Goal: Transaction & Acquisition: Book appointment/travel/reservation

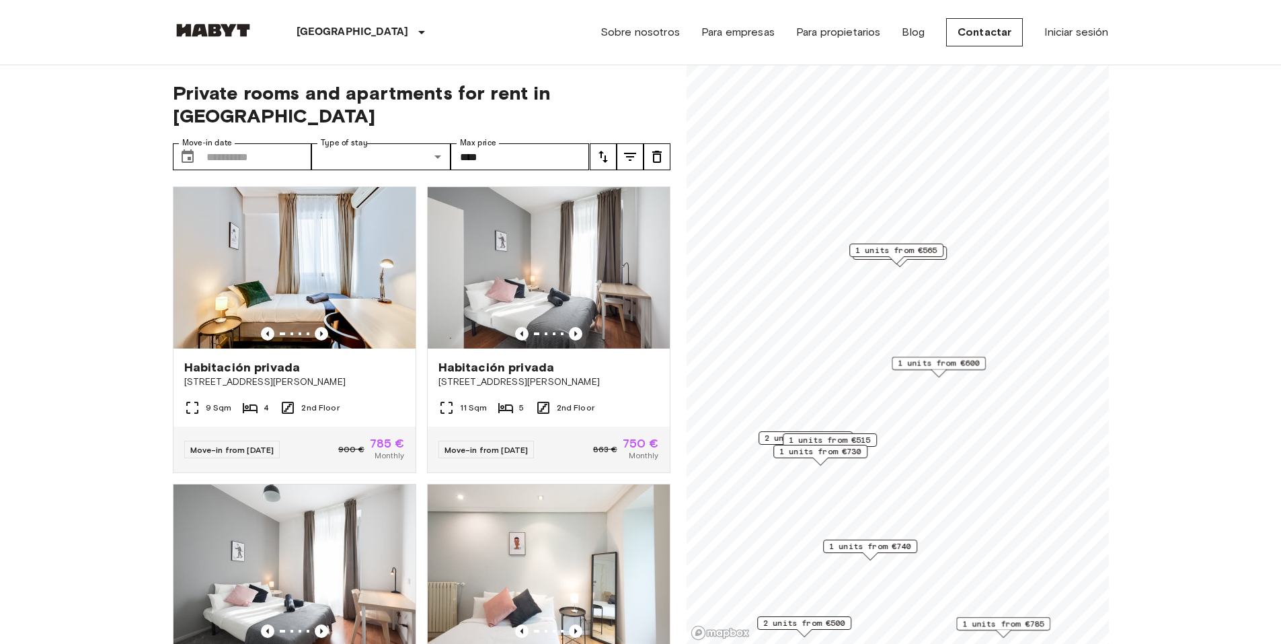
click at [906, 246] on span "1 units from €565" at bounding box center [896, 250] width 82 height 12
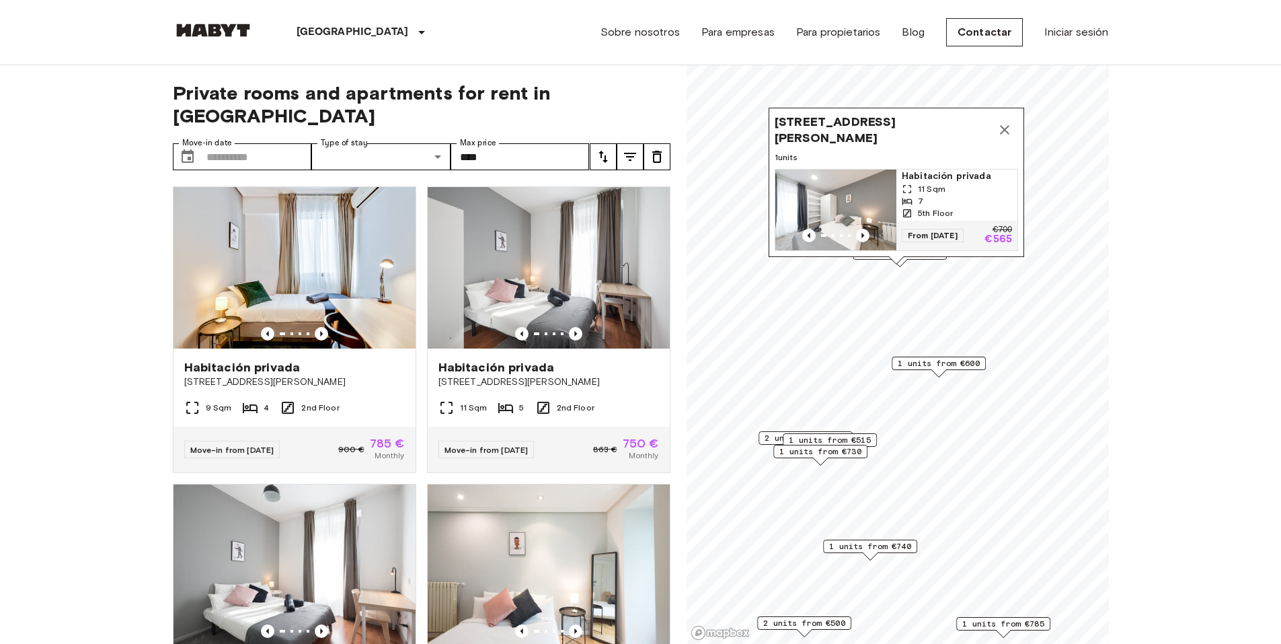
click at [869, 180] on img "Map marker" at bounding box center [835, 209] width 121 height 81
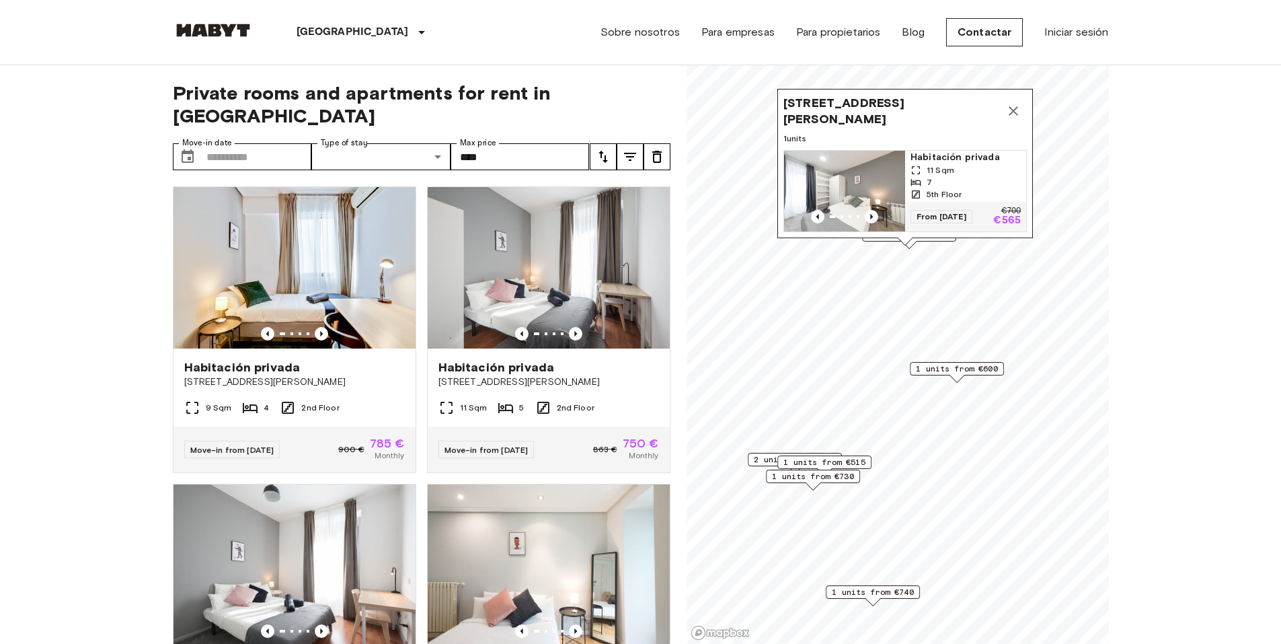
click at [1018, 103] on icon "Map marker" at bounding box center [1013, 111] width 16 height 16
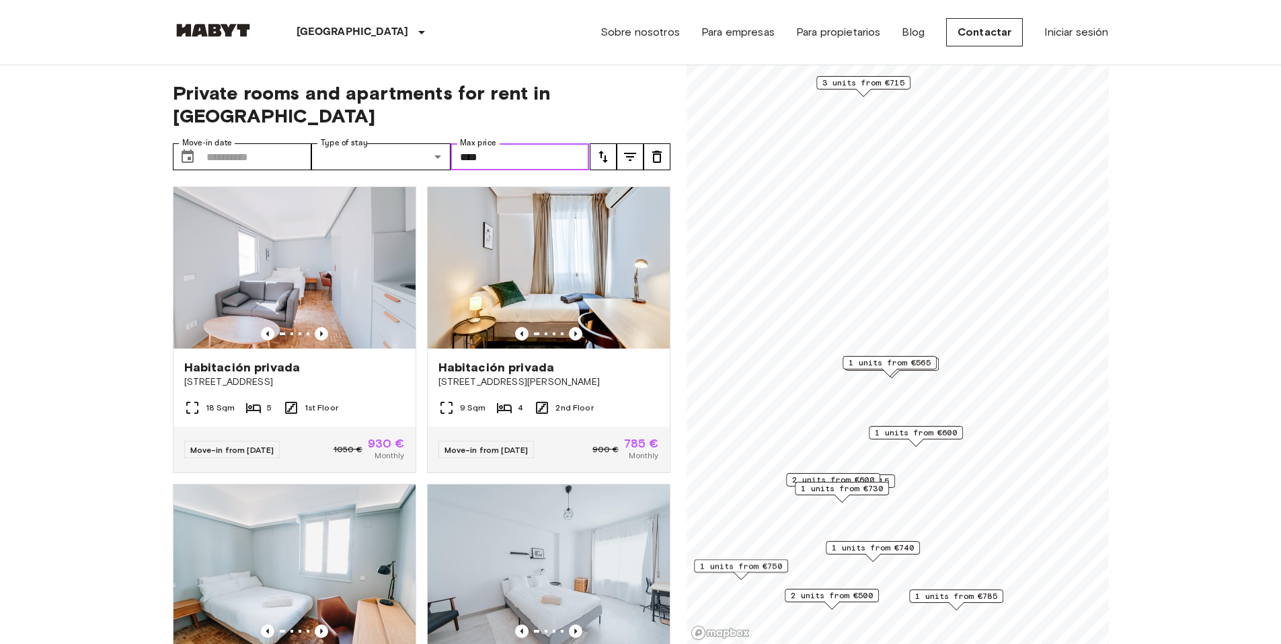
click at [496, 143] on input "****" at bounding box center [520, 156] width 139 height 27
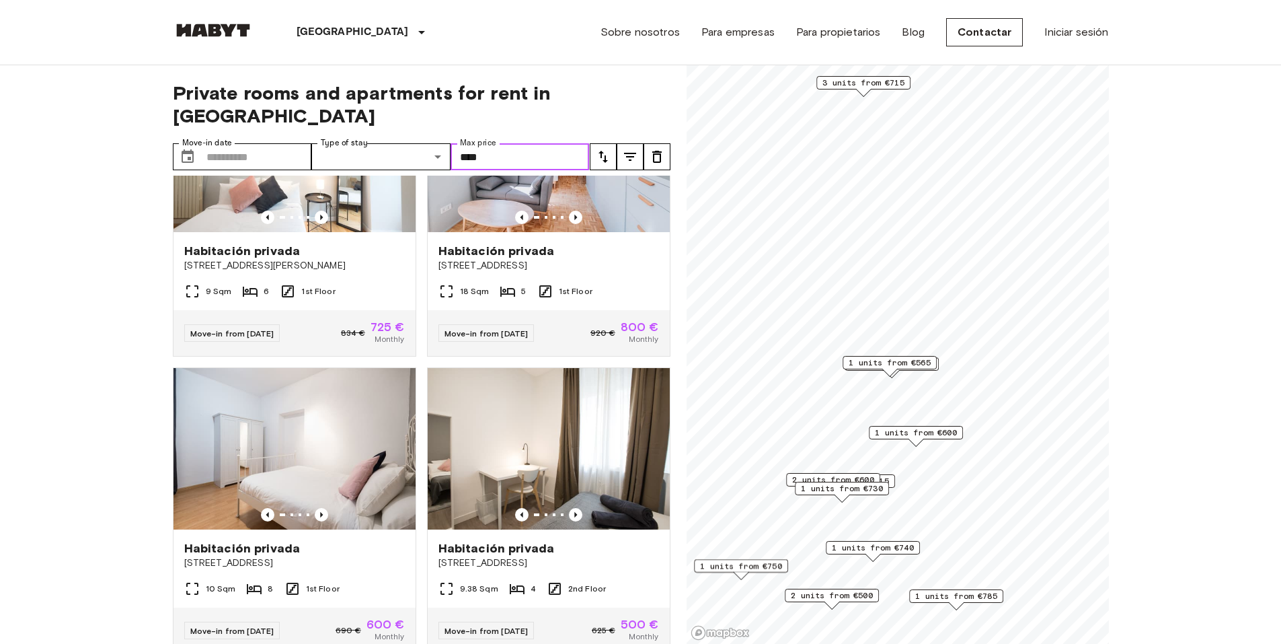
scroll to position [1009, 0]
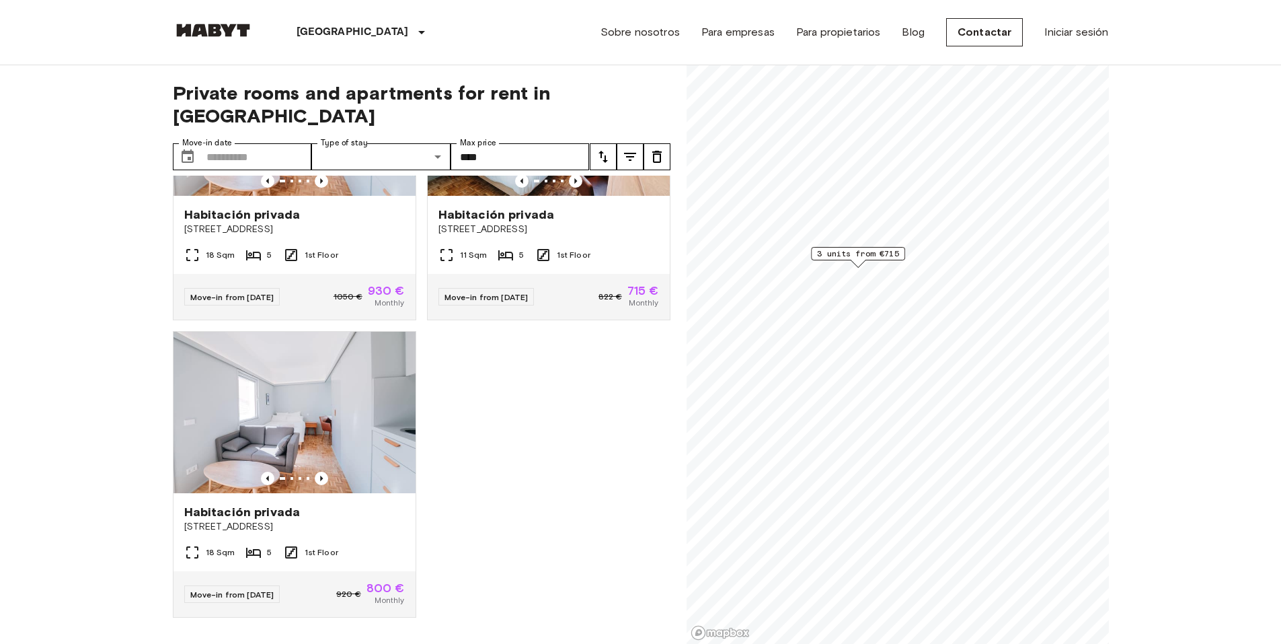
scroll to position [153, 0]
click at [853, 251] on span "3 units from €715" at bounding box center [858, 253] width 82 height 12
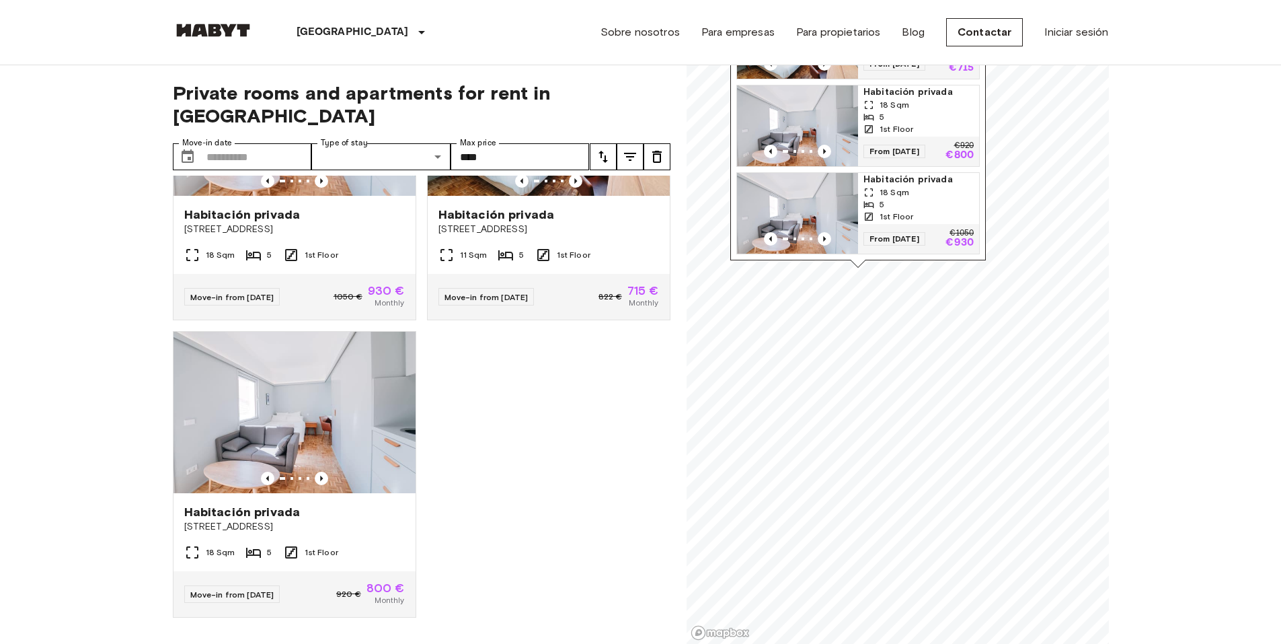
click at [833, 104] on img "Map marker" at bounding box center [797, 125] width 121 height 81
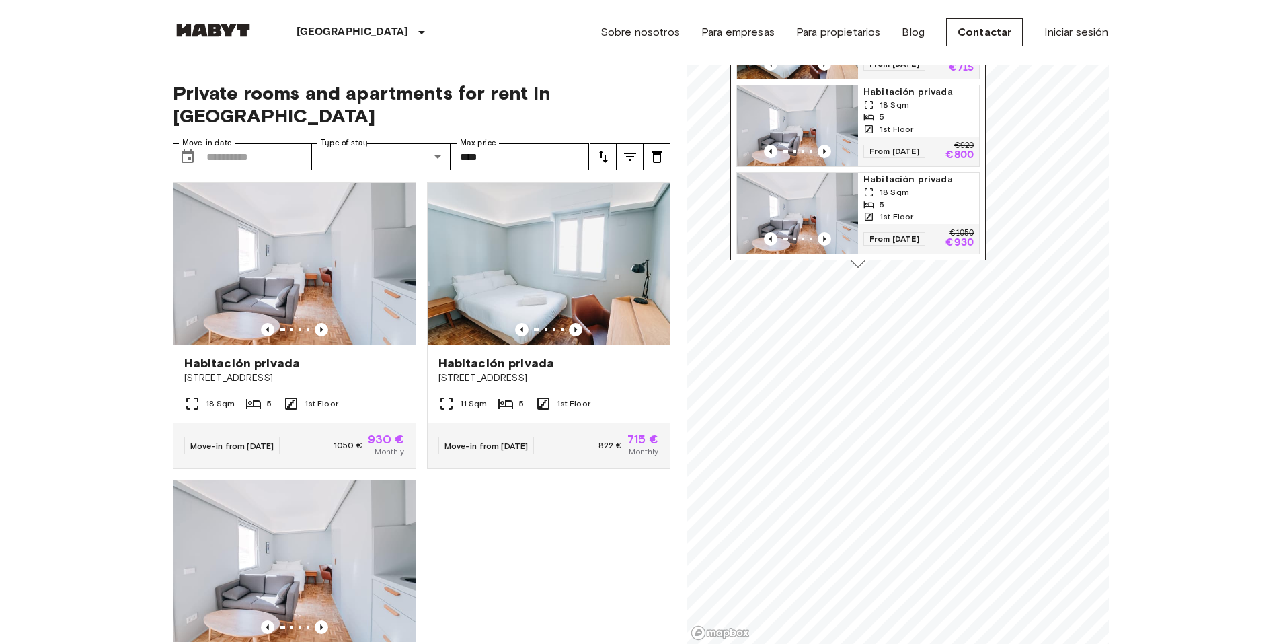
scroll to position [0, 0]
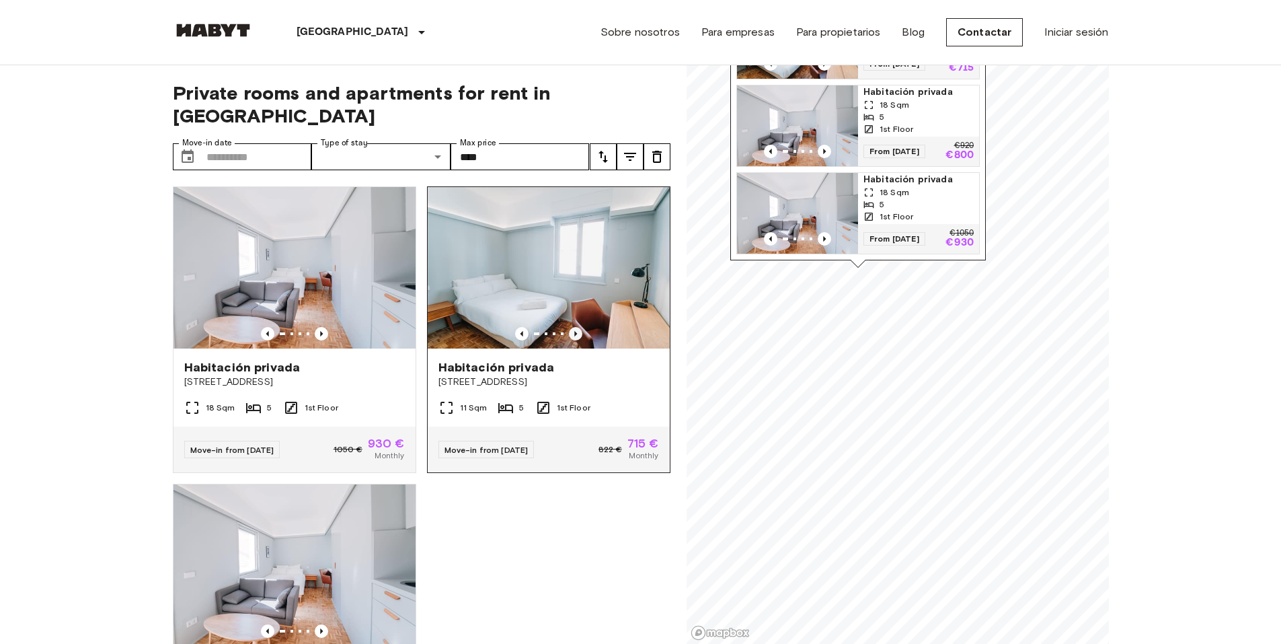
click at [569, 327] on icon "Previous image" at bounding box center [575, 333] width 13 height 13
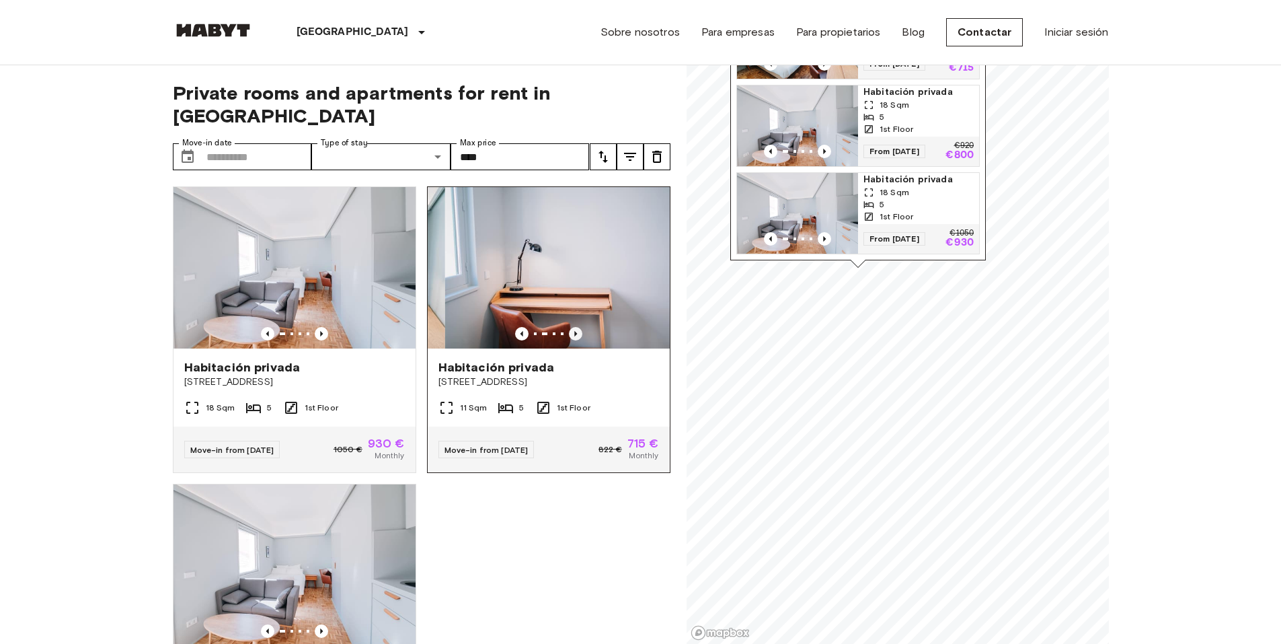
click at [569, 327] on icon "Previous image" at bounding box center [575, 333] width 13 height 13
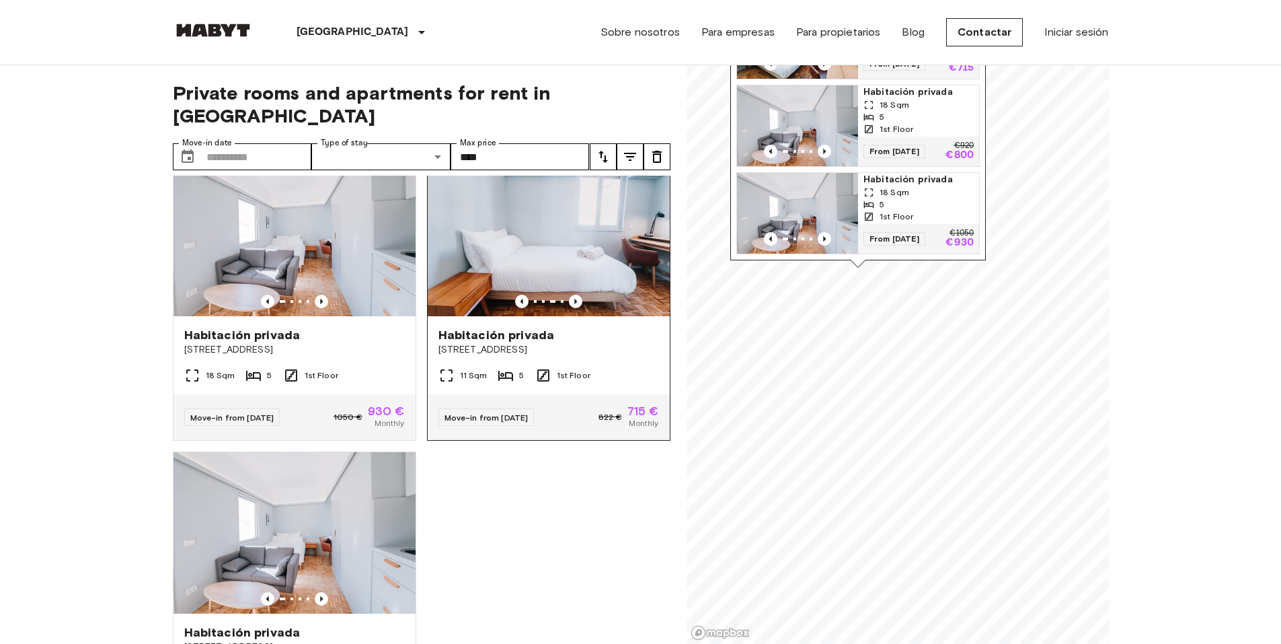
scroll to position [19, 0]
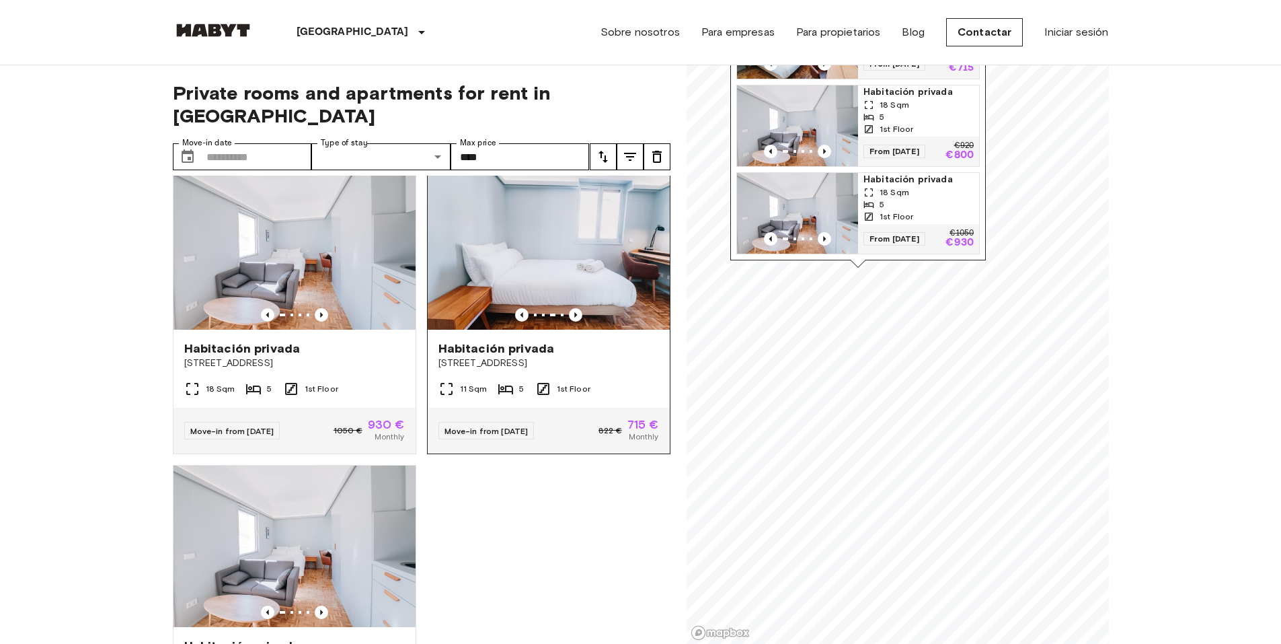
click at [549, 228] on img at bounding box center [549, 248] width 242 height 161
drag, startPoint x: 219, startPoint y: 24, endPoint x: 242, endPoint y: 24, distance: 23.5
click at [219, 24] on img at bounding box center [213, 30] width 81 height 13
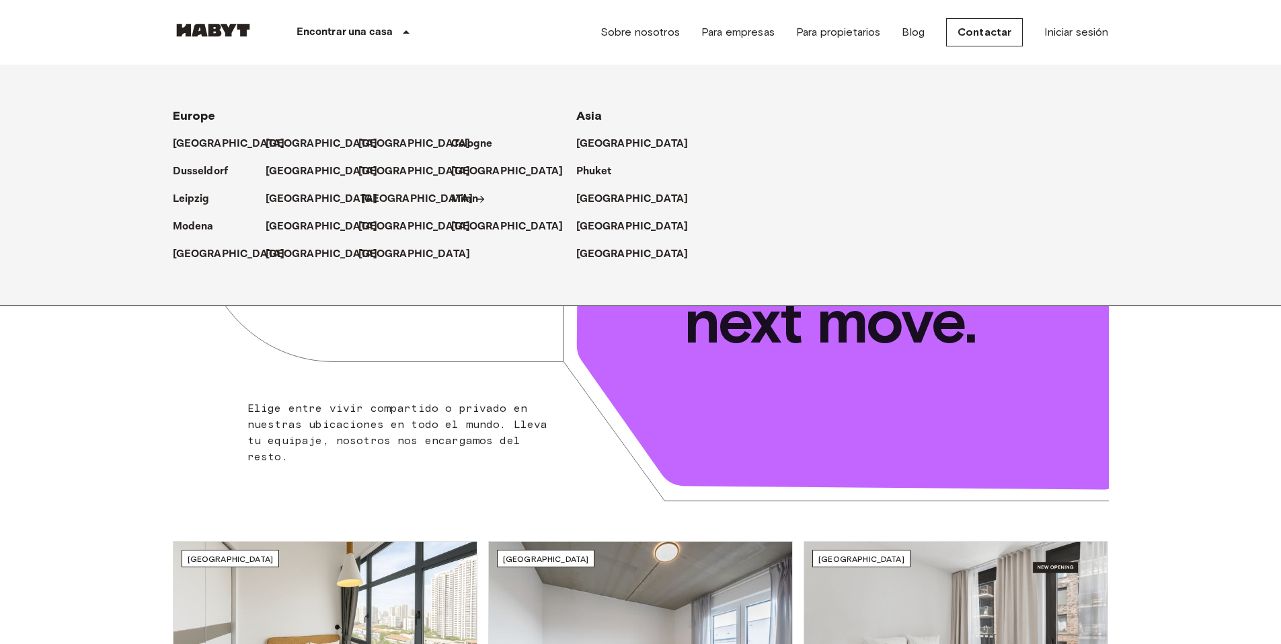
click at [374, 195] on p "[GEOGRAPHIC_DATA]" at bounding box center [417, 199] width 112 height 16
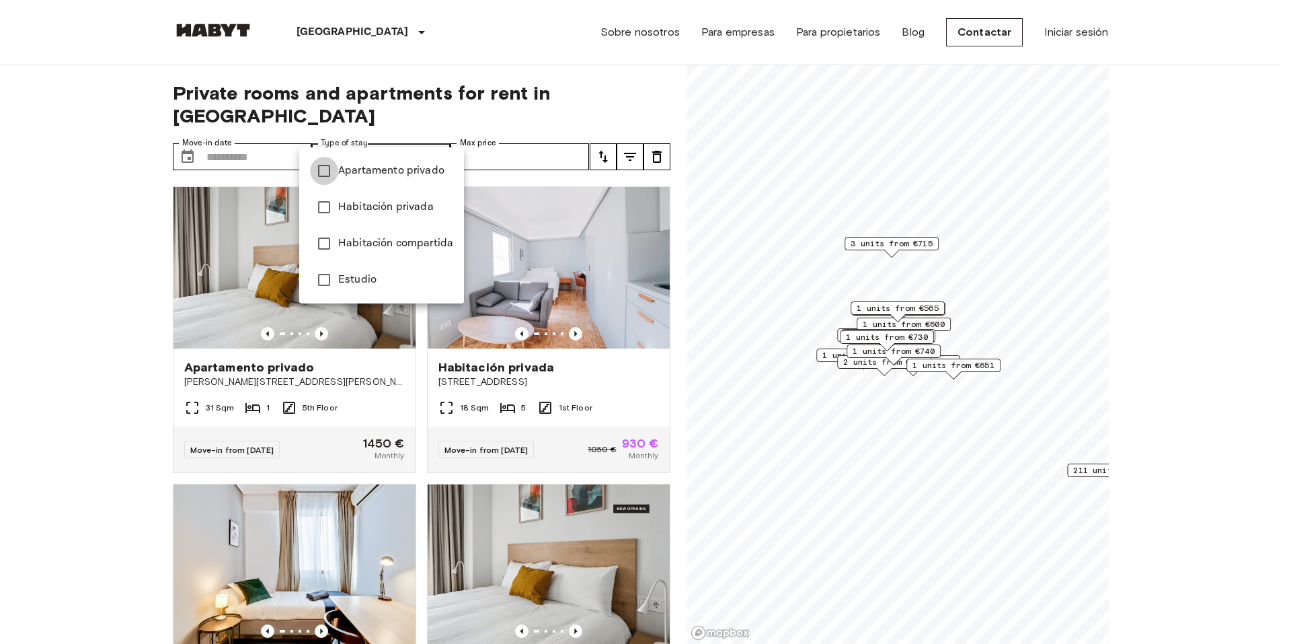
type input "**********"
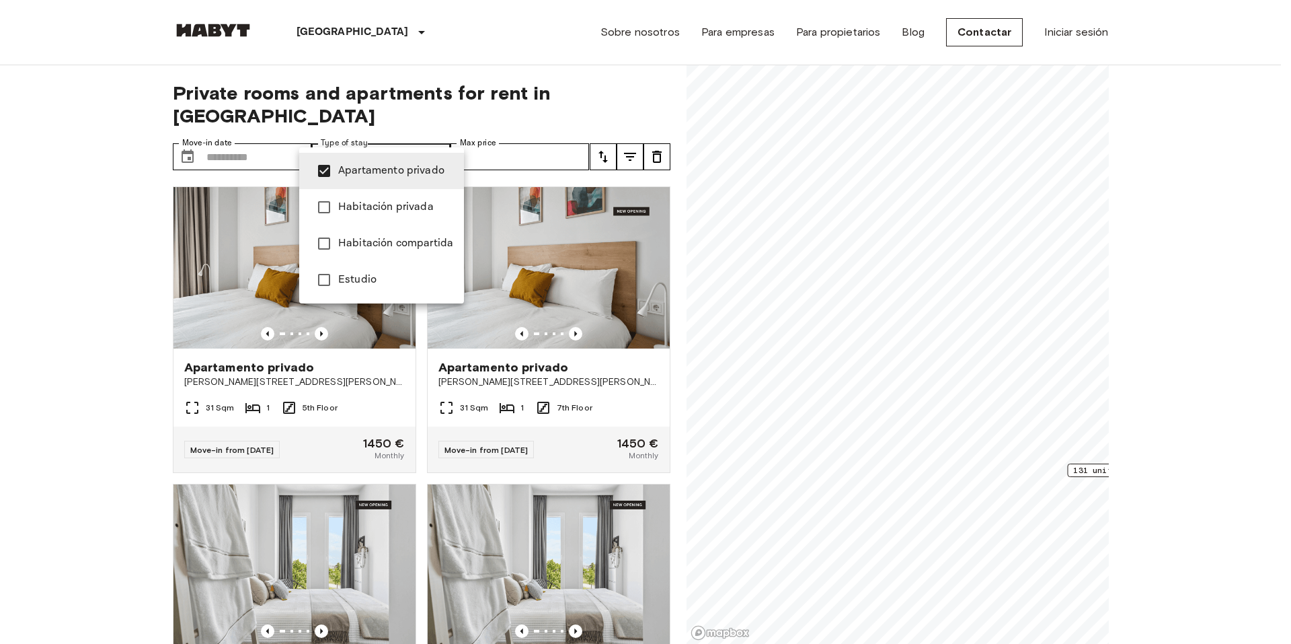
click at [520, 133] on div at bounding box center [645, 322] width 1291 height 644
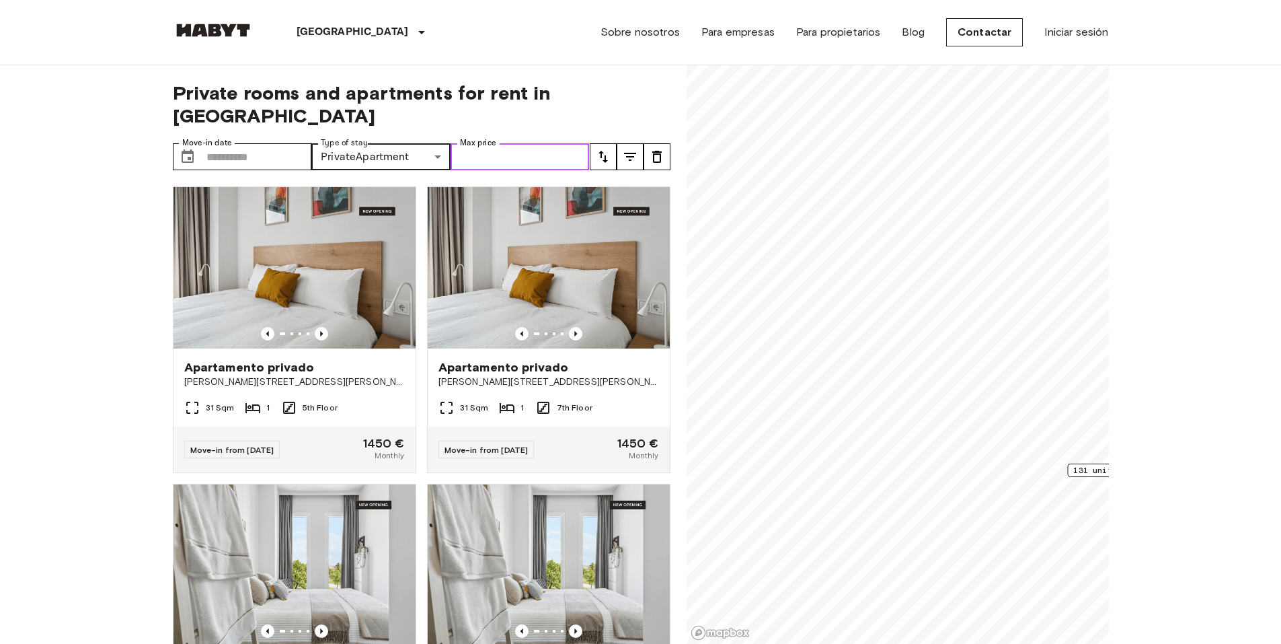
click at [520, 143] on input "Max price" at bounding box center [520, 156] width 139 height 27
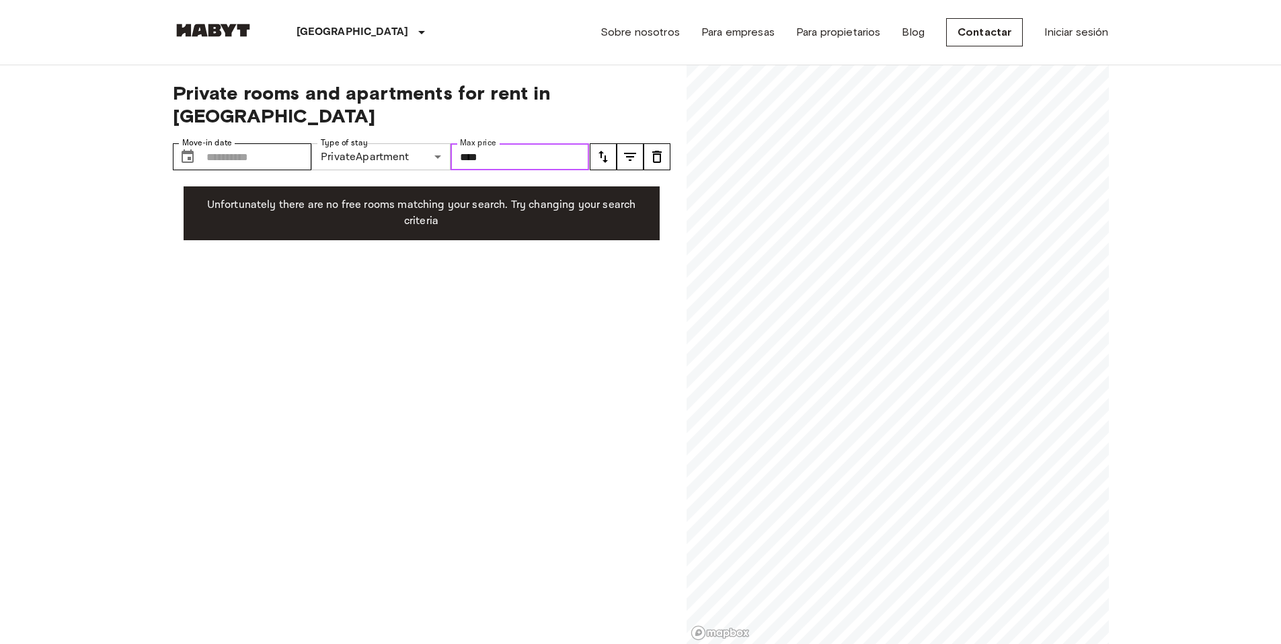
drag, startPoint x: 520, startPoint y: 133, endPoint x: 438, endPoint y: 130, distance: 82.8
click at [438, 143] on div "**********" at bounding box center [381, 156] width 417 height 27
type input "****"
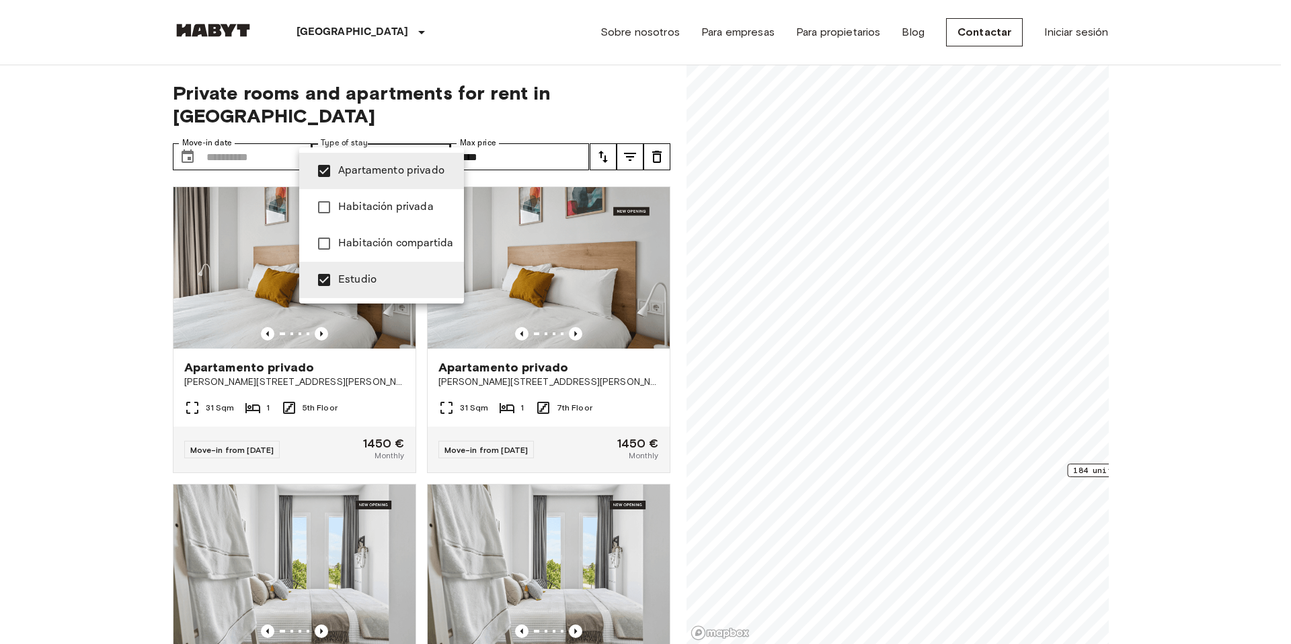
type input "******"
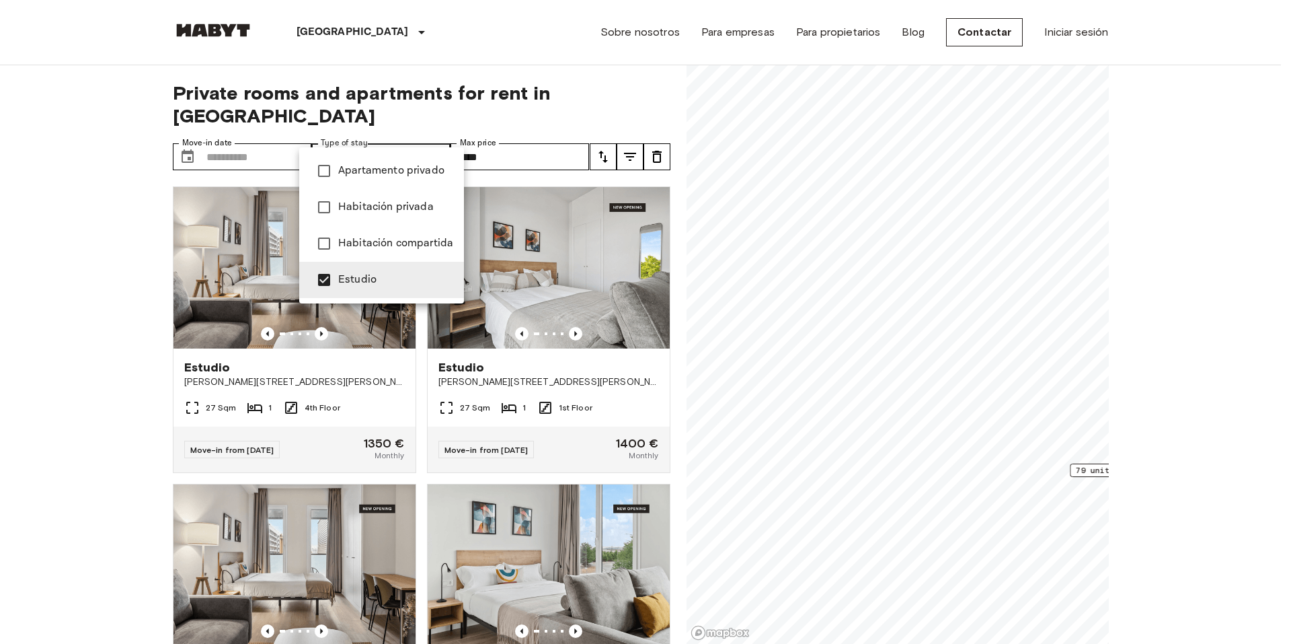
click at [495, 129] on div at bounding box center [645, 322] width 1291 height 644
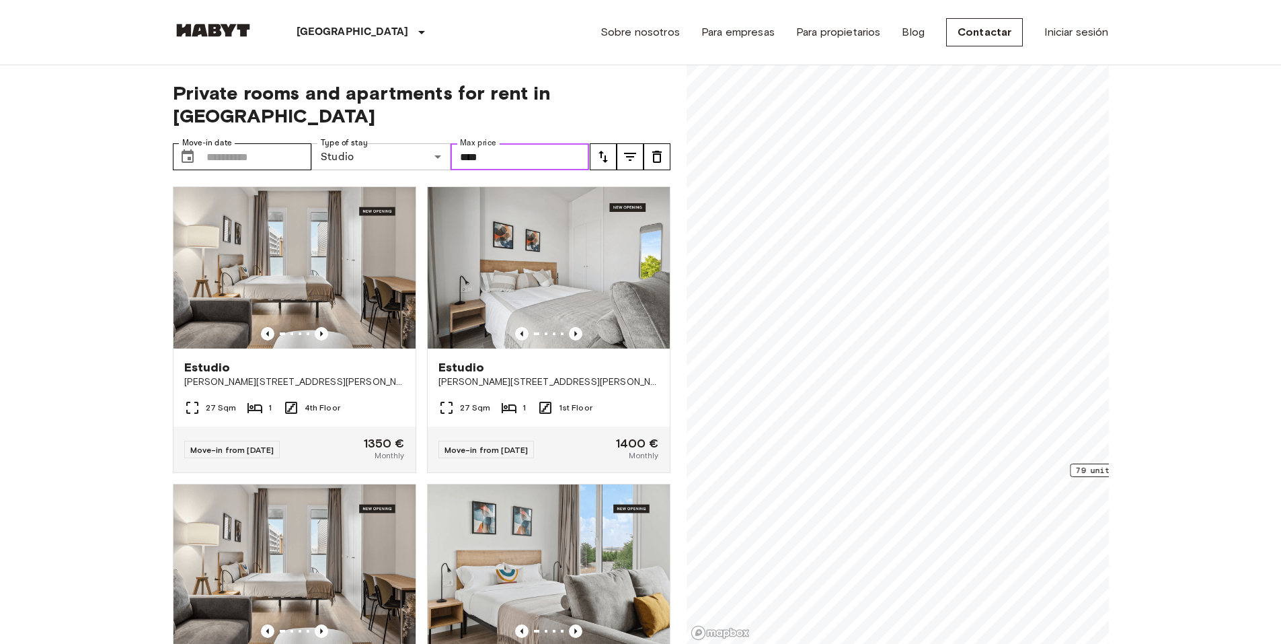
drag, startPoint x: 487, startPoint y: 127, endPoint x: 443, endPoint y: 129, distance: 43.8
click at [443, 143] on div "Move-in date ​ Move-in date Type of stay Studio ****** Share Type Max price ***…" at bounding box center [381, 156] width 417 height 27
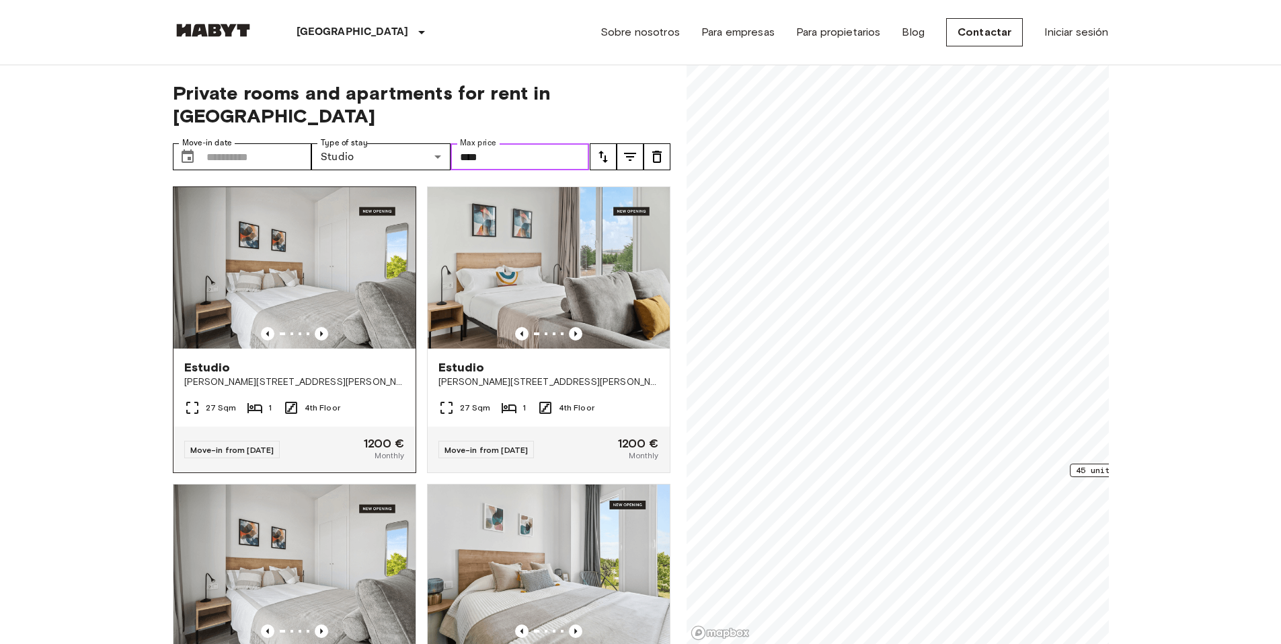
click at [313, 256] on img at bounding box center [294, 267] width 242 height 161
type input "****"
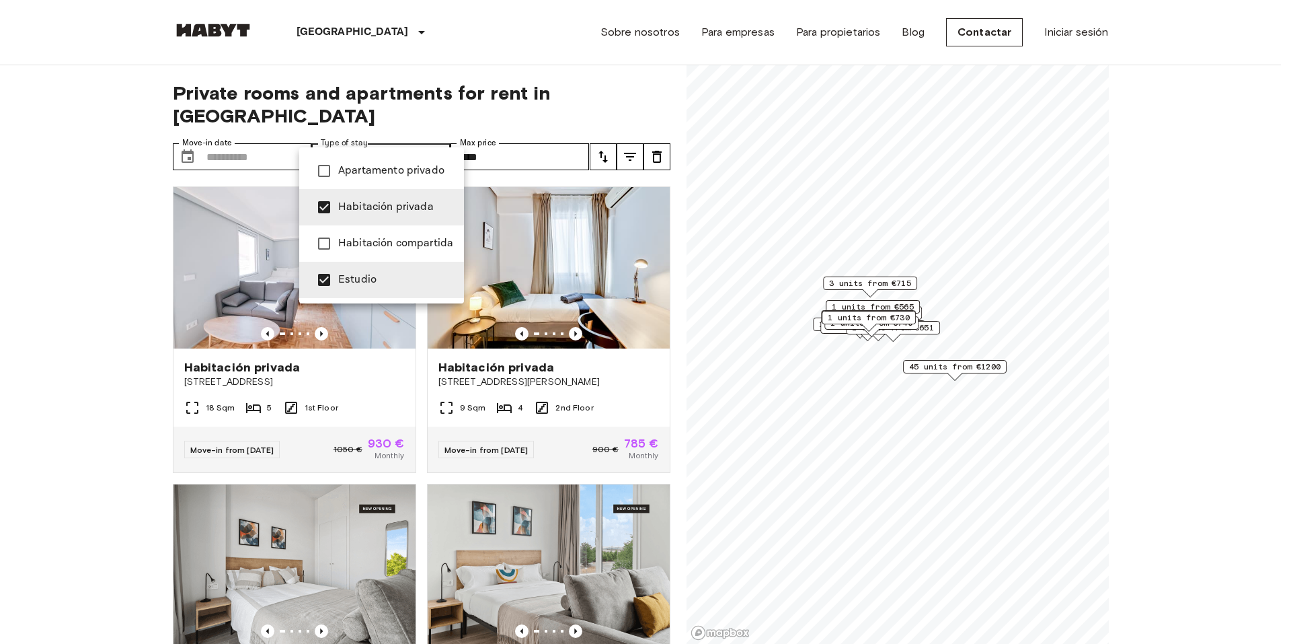
type input "**********"
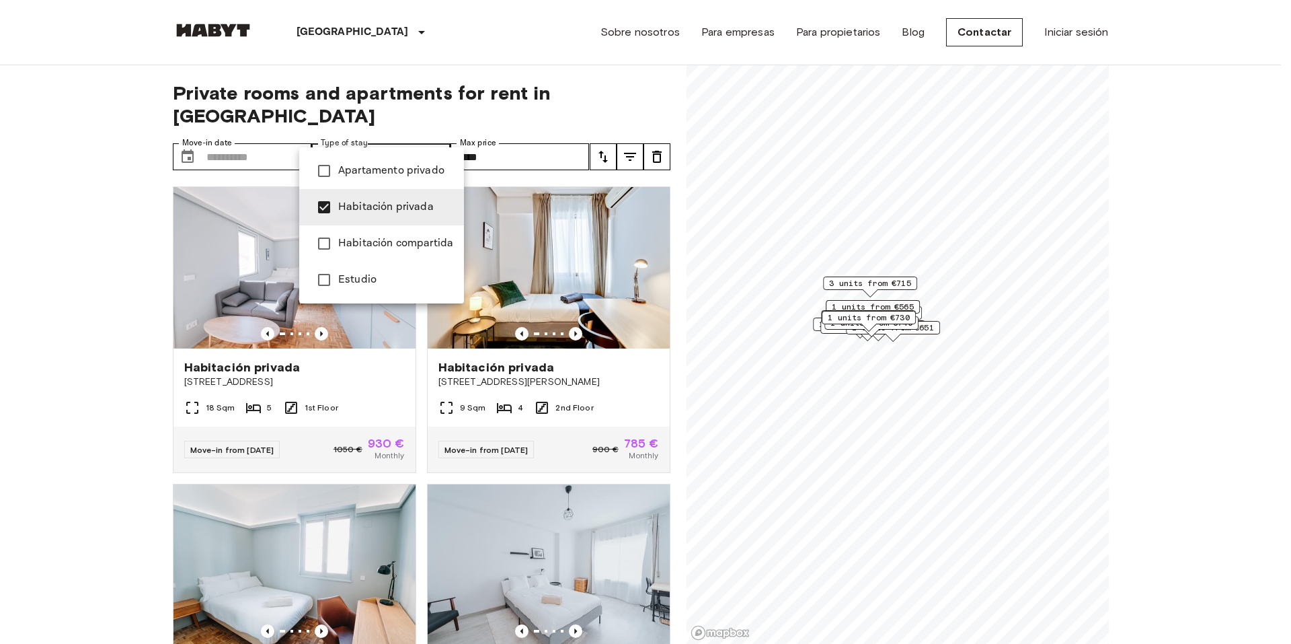
click at [500, 128] on div at bounding box center [645, 322] width 1291 height 644
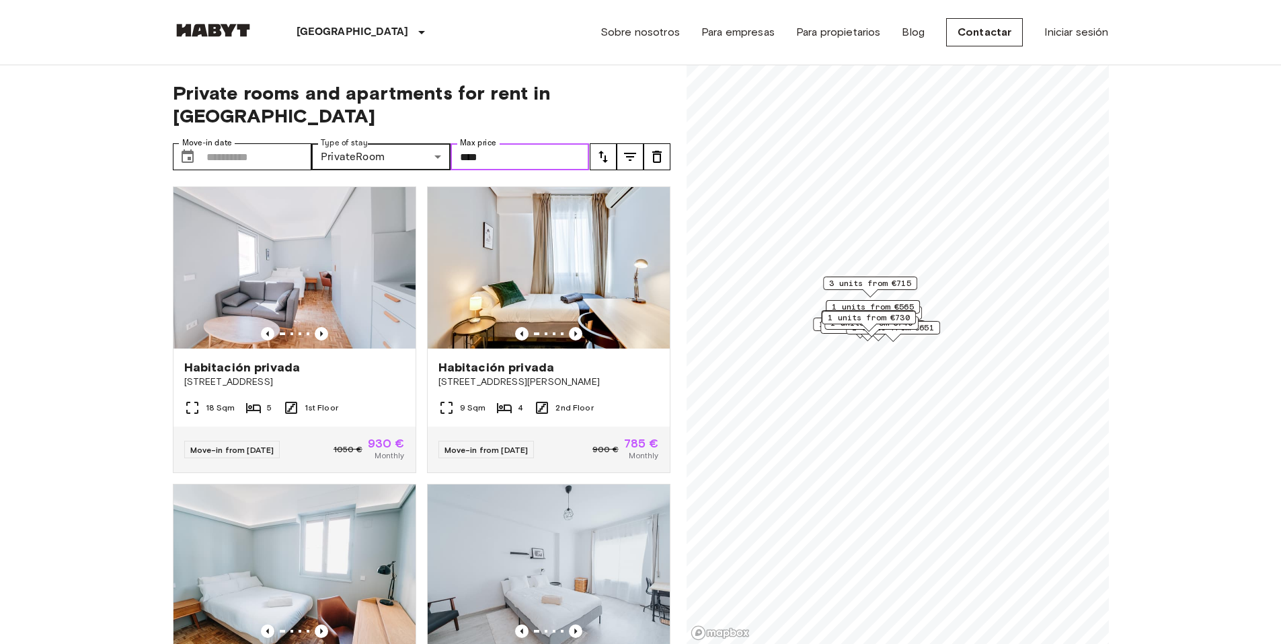
click at [500, 143] on input "****" at bounding box center [520, 156] width 139 height 27
drag, startPoint x: 499, startPoint y: 136, endPoint x: 359, endPoint y: 137, distance: 139.9
click at [369, 143] on div "**********" at bounding box center [381, 156] width 417 height 27
type input "***"
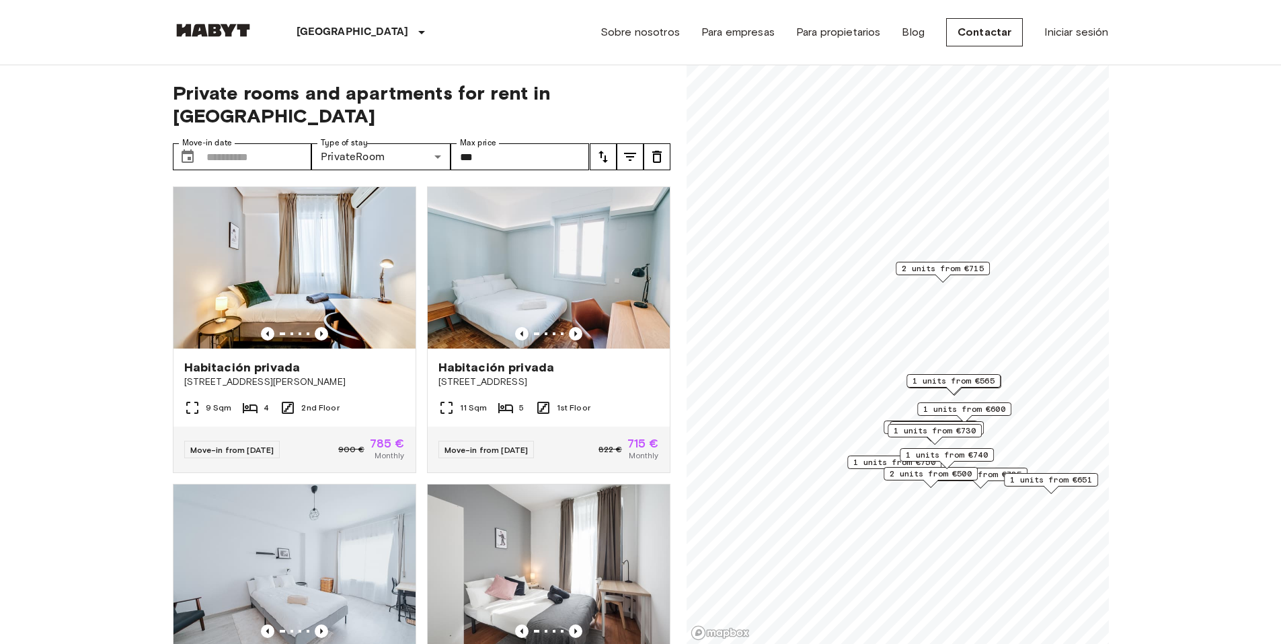
click at [940, 269] on span "2 units from €715" at bounding box center [943, 268] width 82 height 12
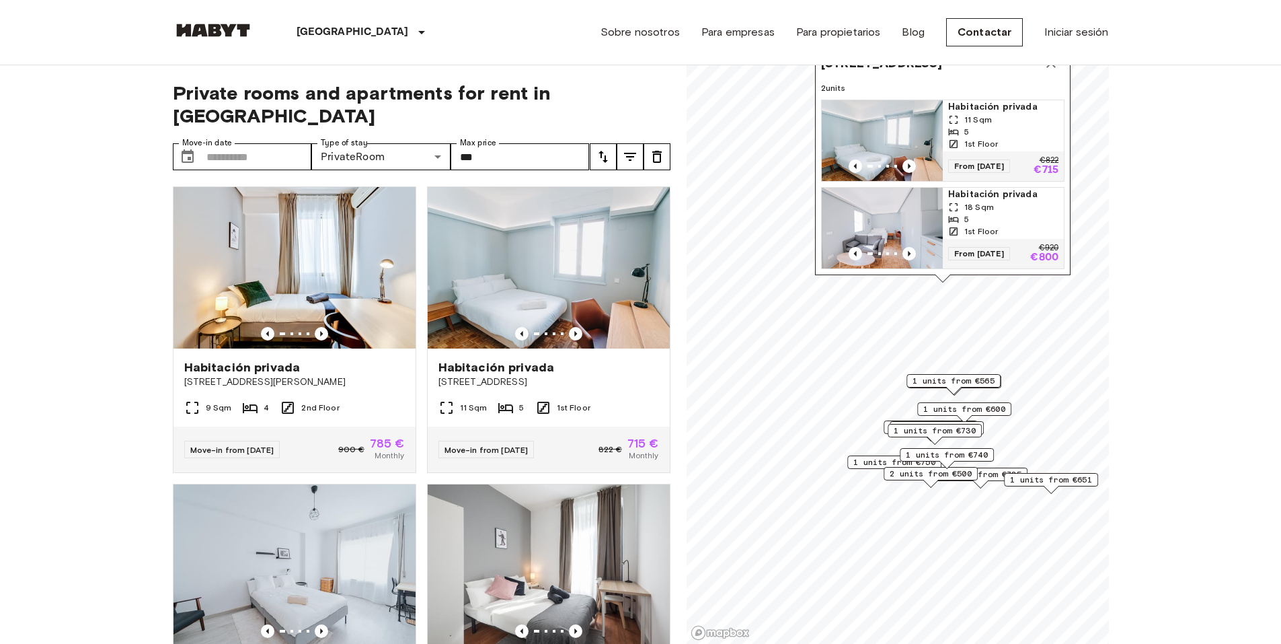
click at [888, 122] on img "Map marker" at bounding box center [882, 140] width 121 height 81
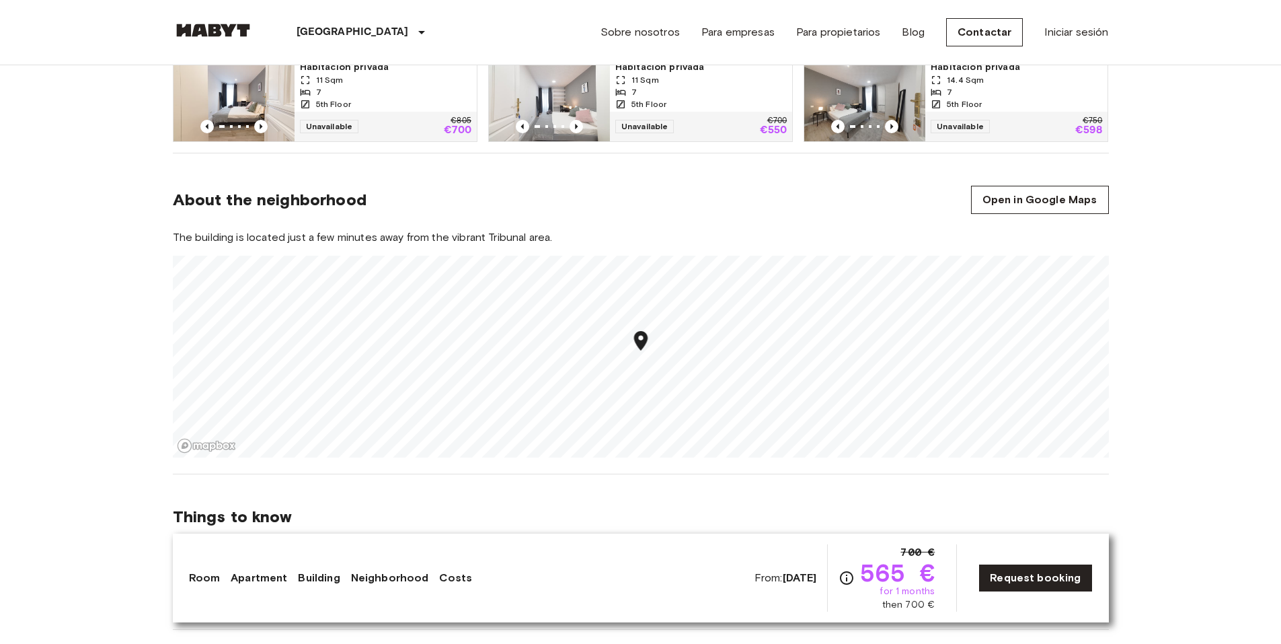
scroll to position [1076, 0]
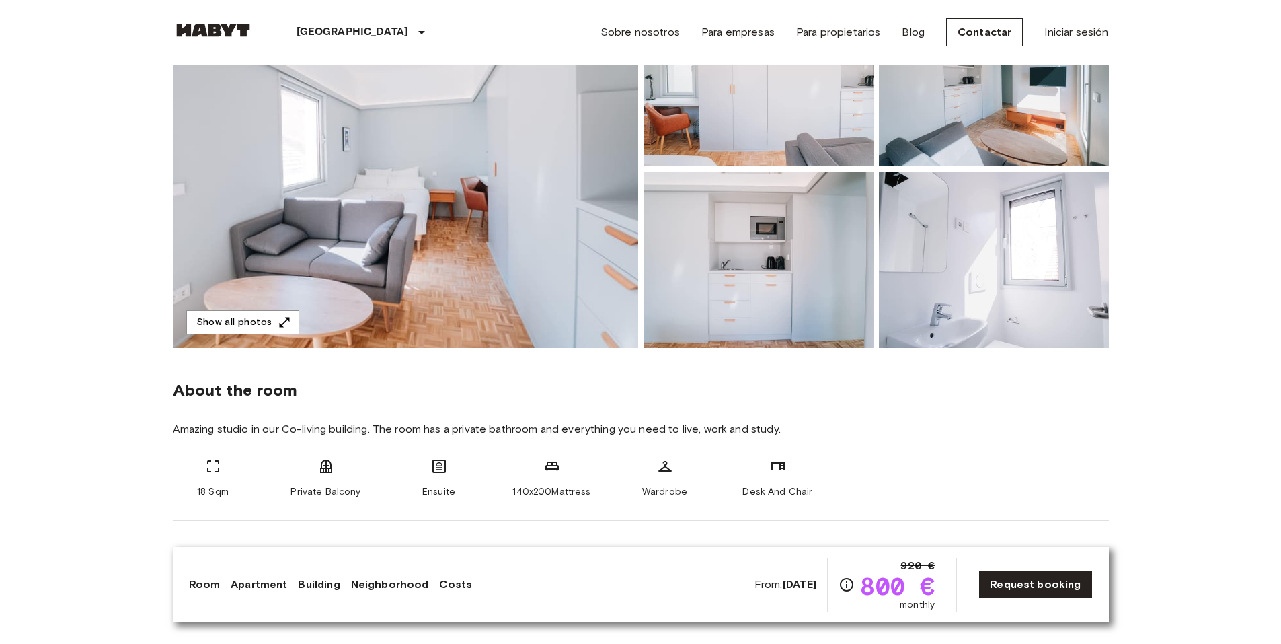
scroll to position [134, 0]
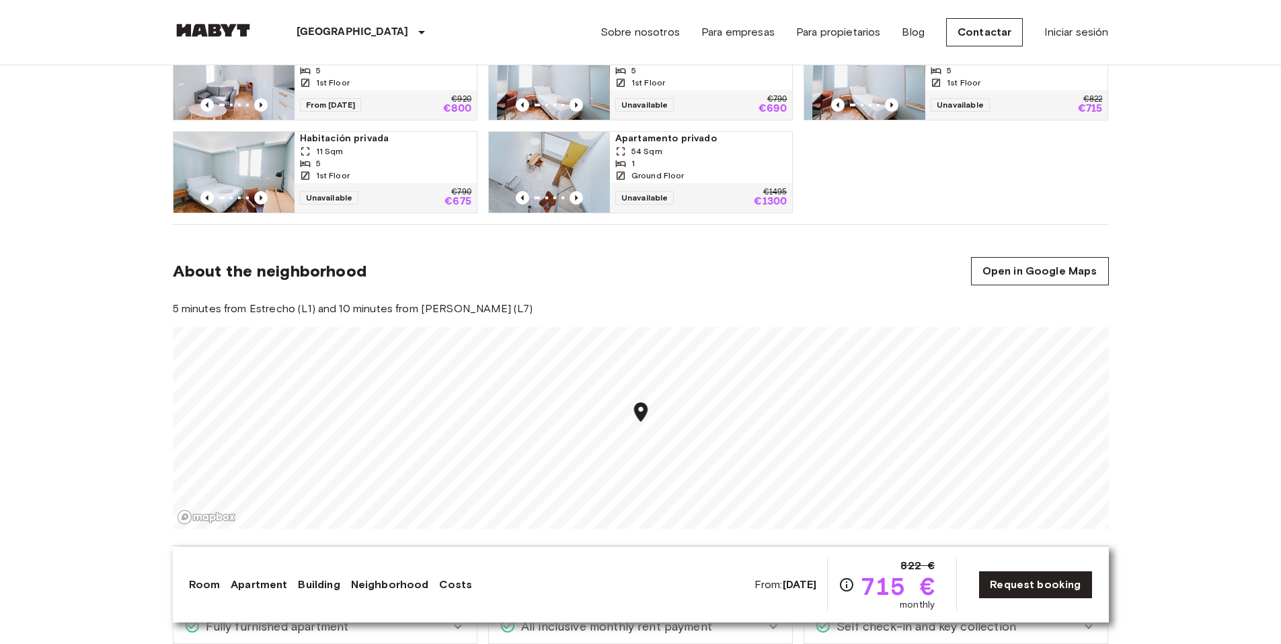
scroll to position [1009, 0]
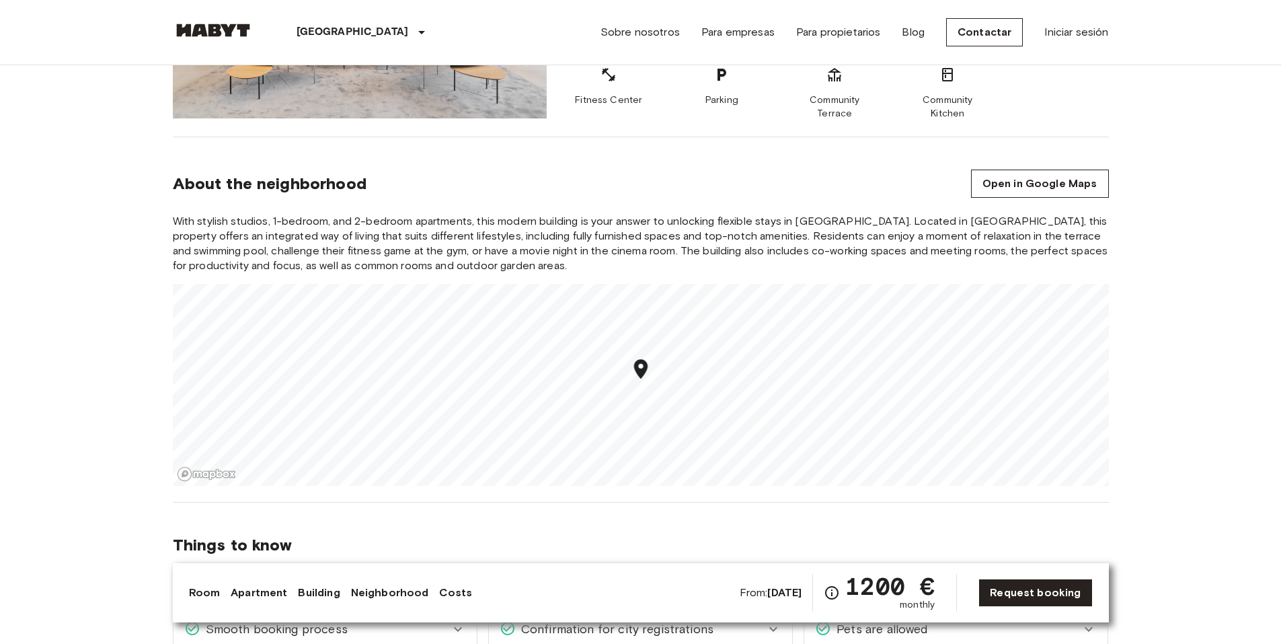
scroll to position [1076, 0]
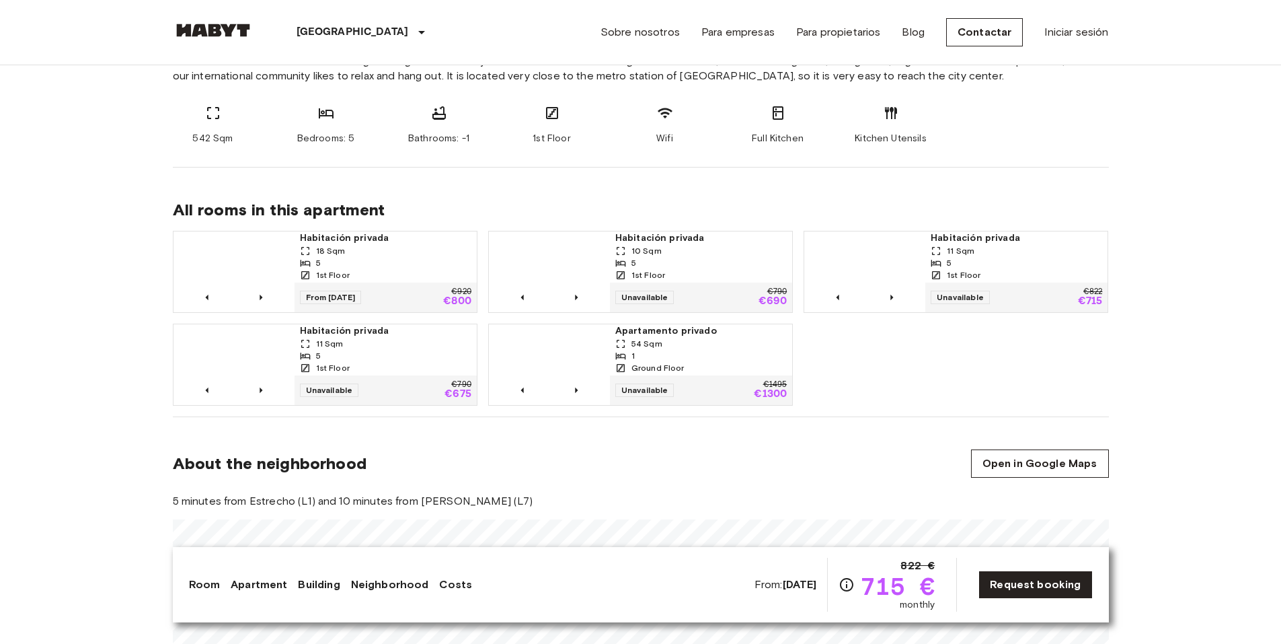
scroll to position [605, 0]
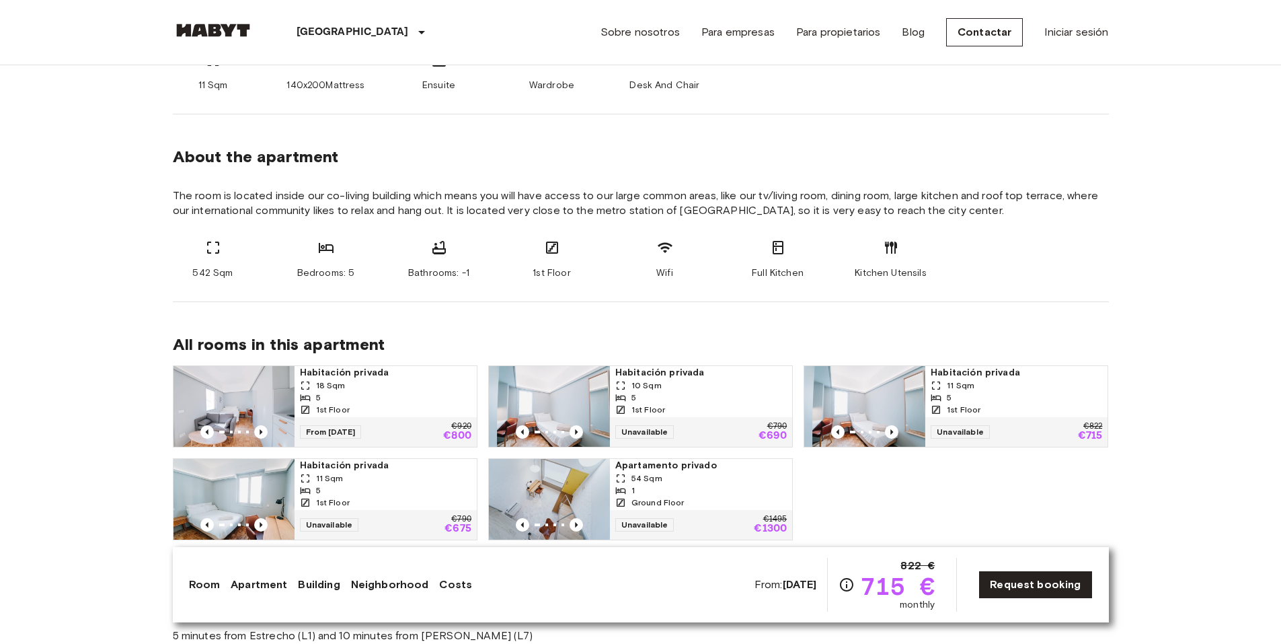
click at [250, 400] on img at bounding box center [233, 406] width 121 height 81
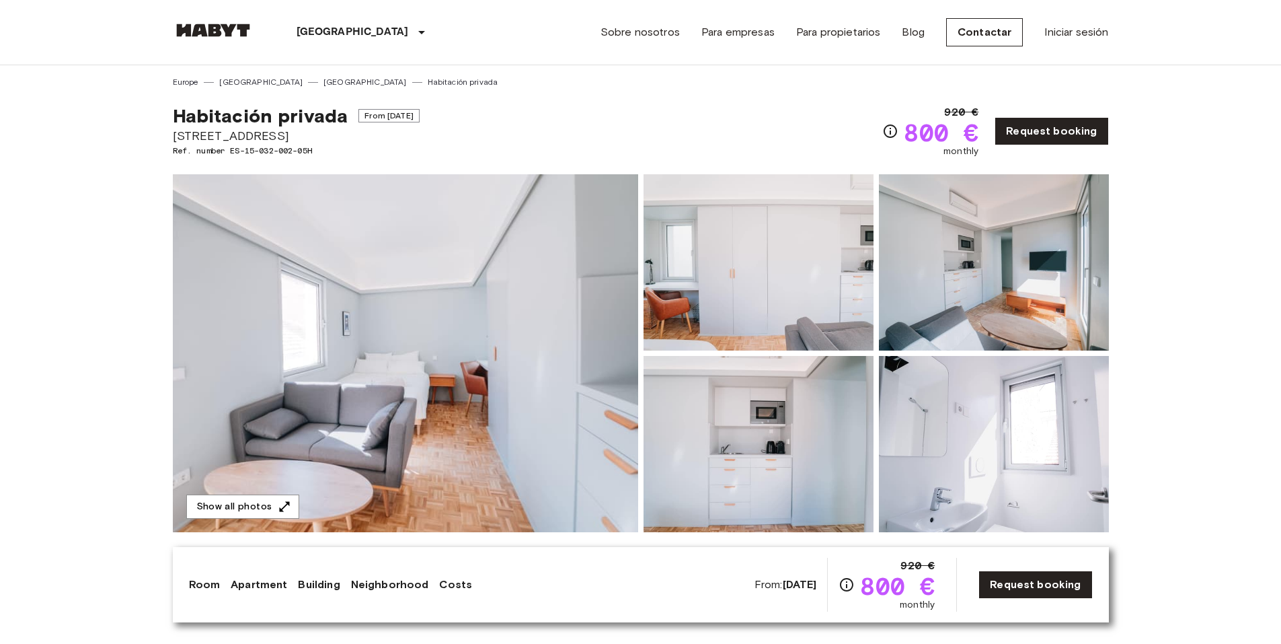
click at [994, 418] on img at bounding box center [994, 444] width 230 height 176
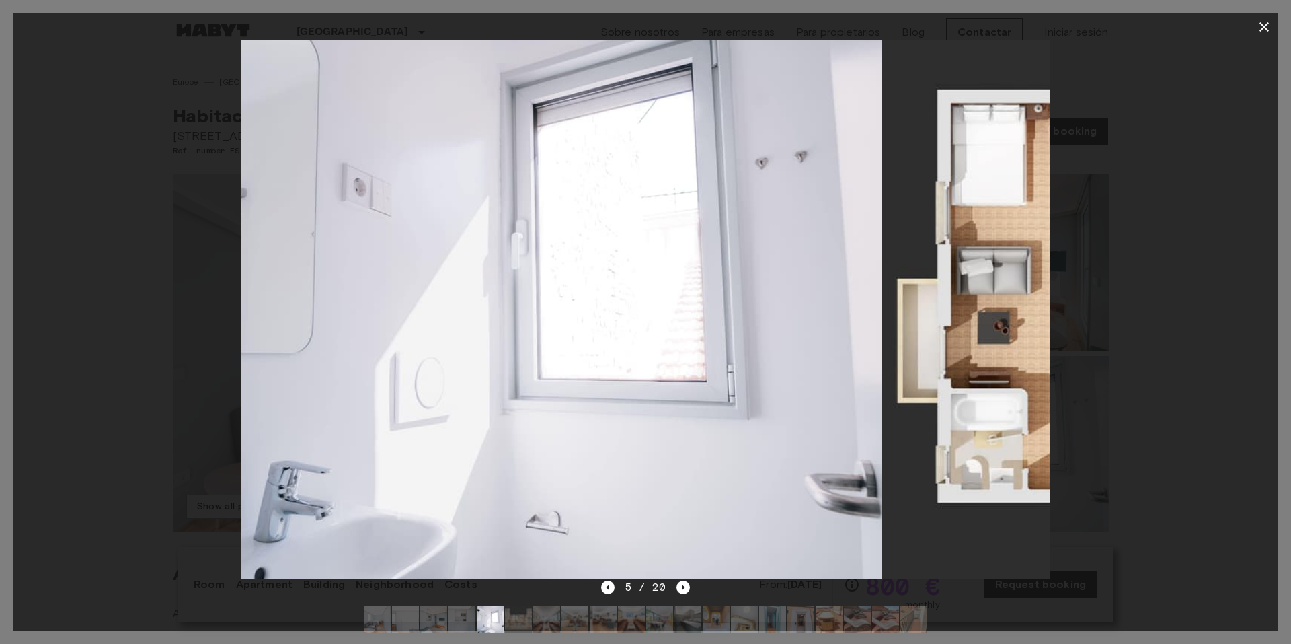
drag, startPoint x: 849, startPoint y: 416, endPoint x: 669, endPoint y: 399, distance: 180.9
click at [644, 403] on img at bounding box center [479, 309] width 808 height 539
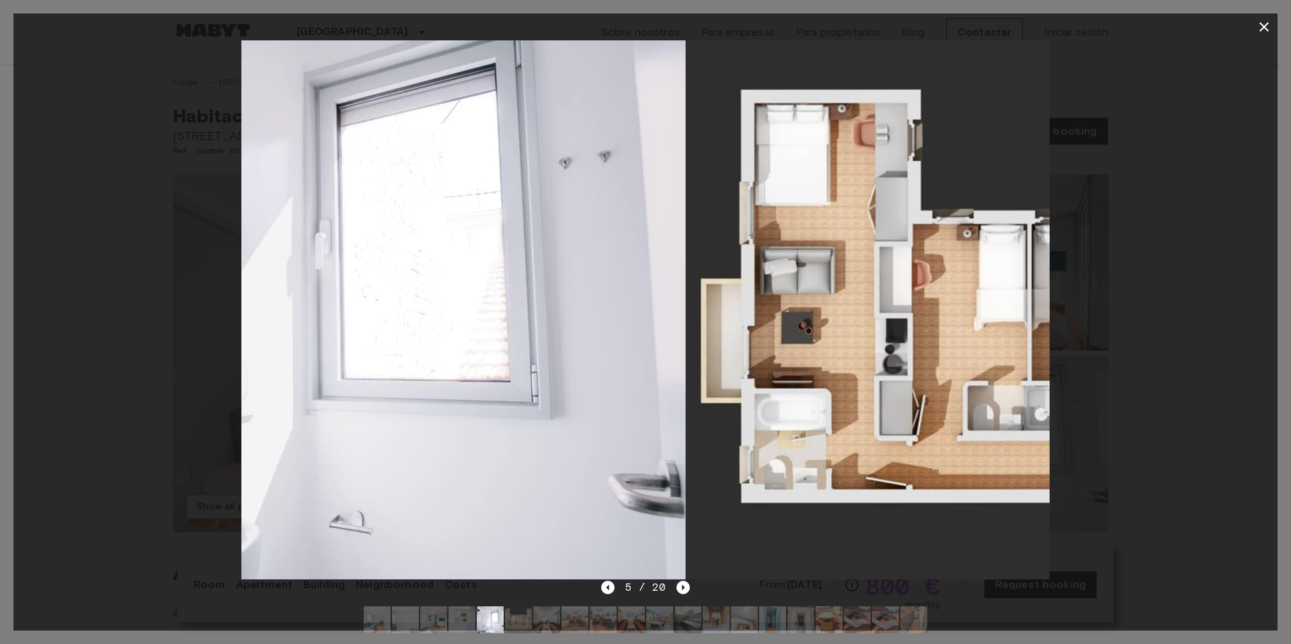
drag, startPoint x: 849, startPoint y: 402, endPoint x: 221, endPoint y: 348, distance: 629.8
click at [239, 352] on div at bounding box center [645, 309] width 1264 height 539
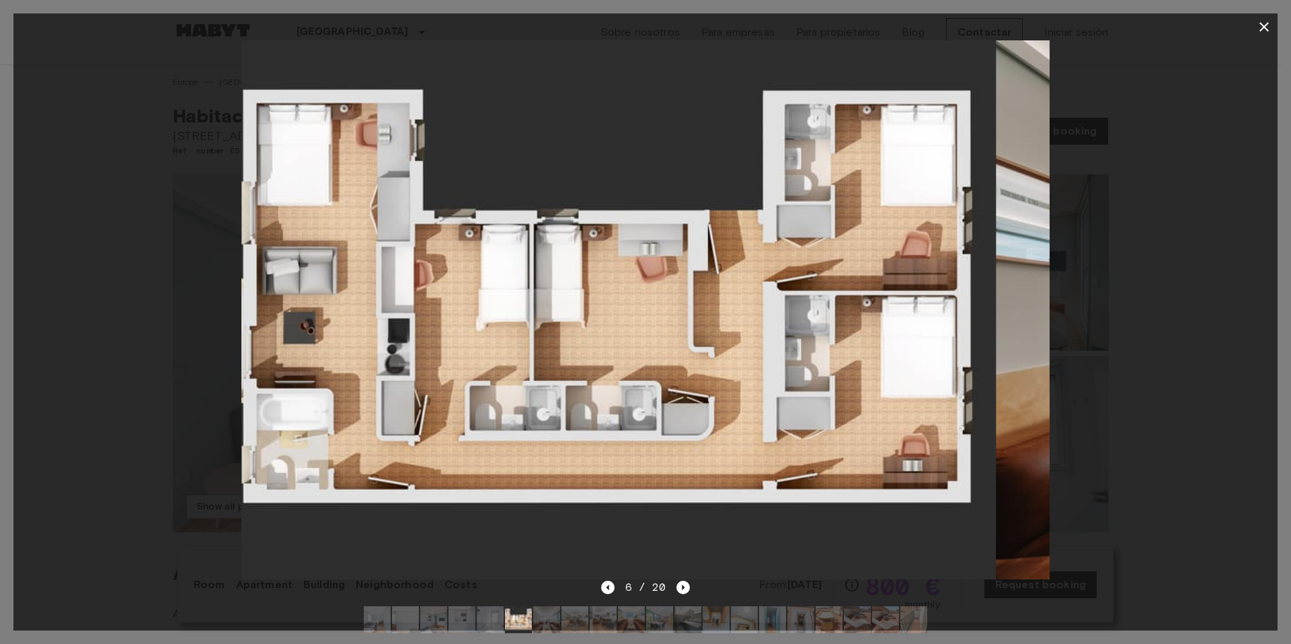
drag, startPoint x: 878, startPoint y: 297, endPoint x: 520, endPoint y: 266, distance: 359.1
click at [492, 278] on img at bounding box center [592, 309] width 808 height 539
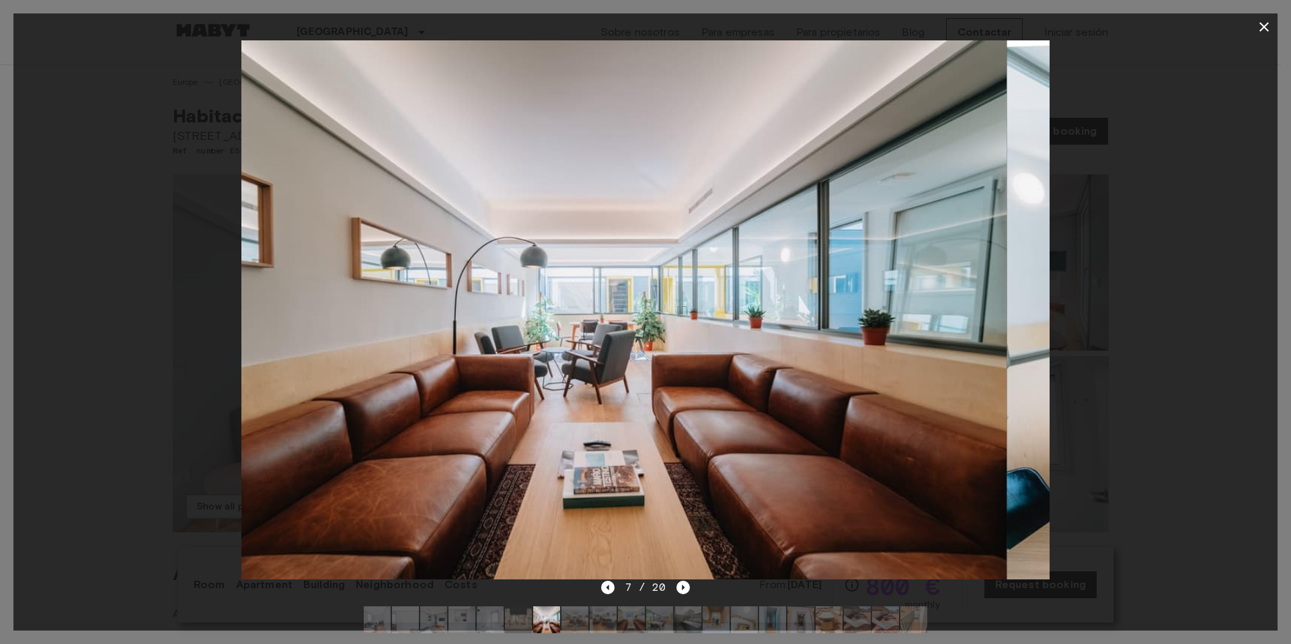
drag, startPoint x: 693, startPoint y: 268, endPoint x: 412, endPoint y: 257, distance: 281.3
click at [414, 258] on img at bounding box center [603, 309] width 808 height 539
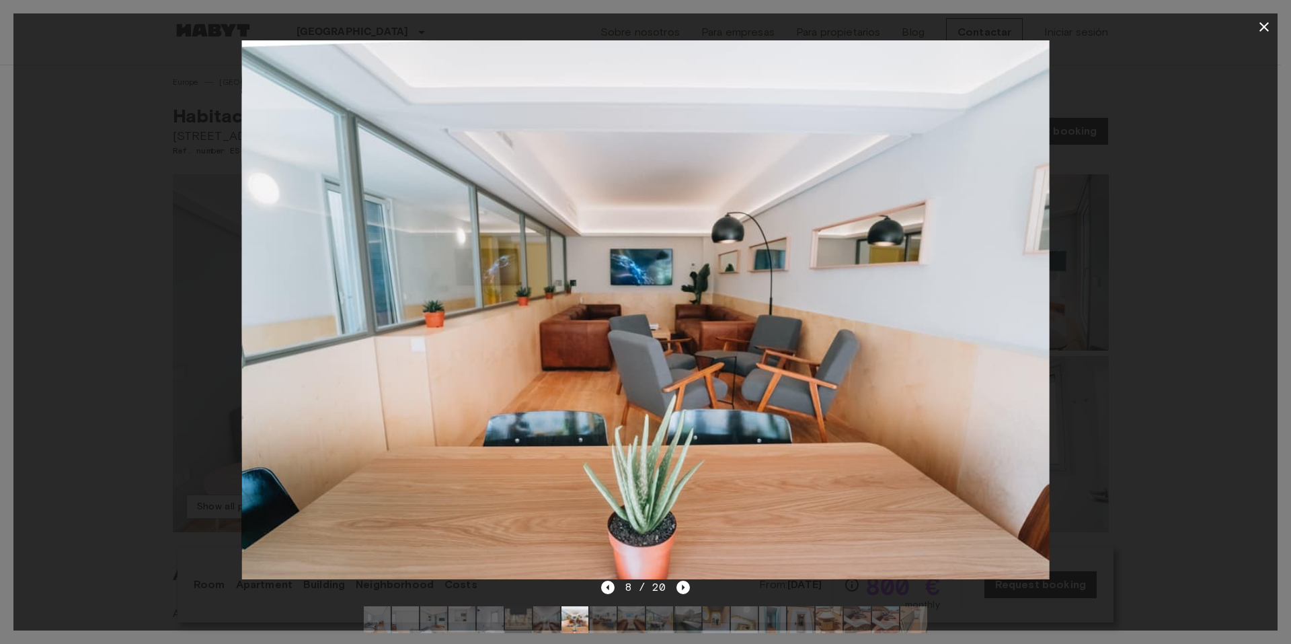
drag, startPoint x: 681, startPoint y: 282, endPoint x: 414, endPoint y: 274, distance: 267.1
click at [447, 276] on img at bounding box center [645, 309] width 808 height 539
click at [420, 276] on img at bounding box center [645, 309] width 808 height 539
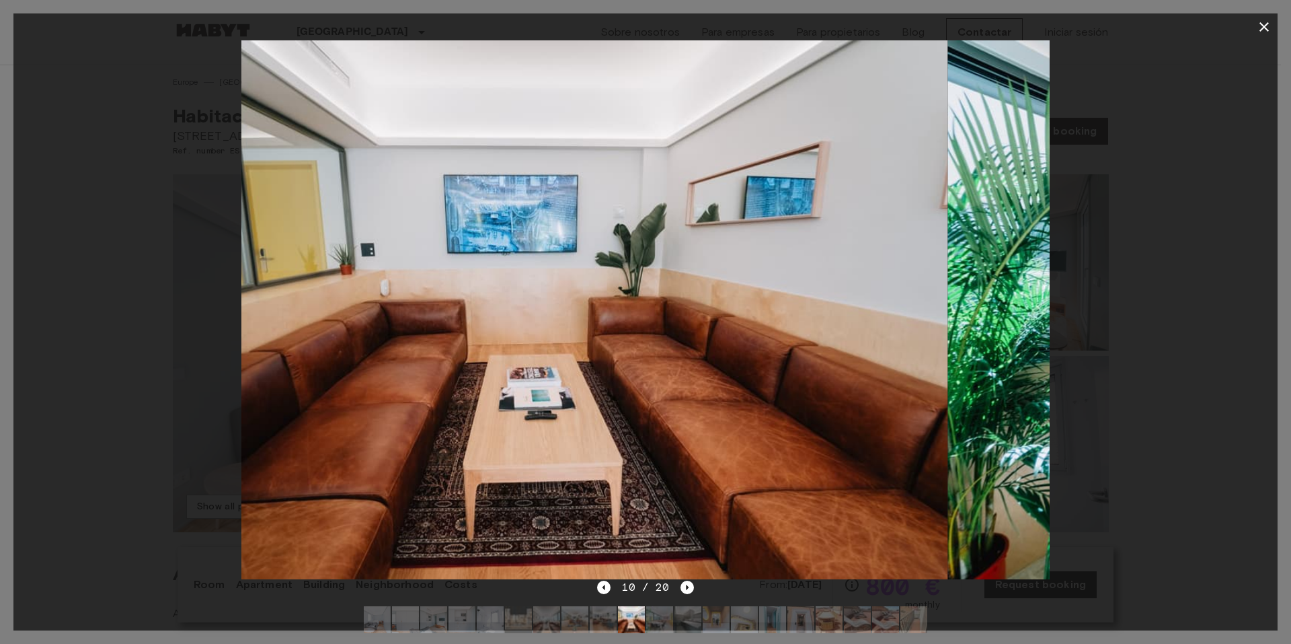
drag, startPoint x: 660, startPoint y: 281, endPoint x: 370, endPoint y: 268, distance: 290.8
click at [373, 269] on img at bounding box center [545, 309] width 808 height 539
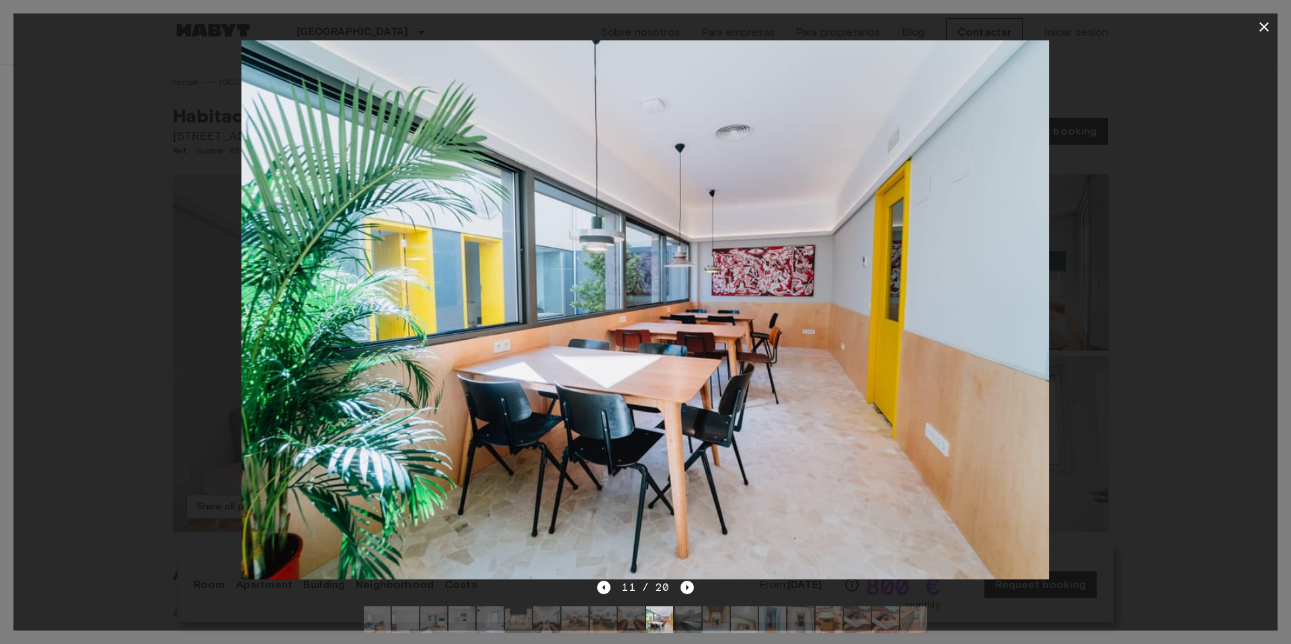
click at [1272, 29] on icon "button" at bounding box center [1264, 27] width 16 height 16
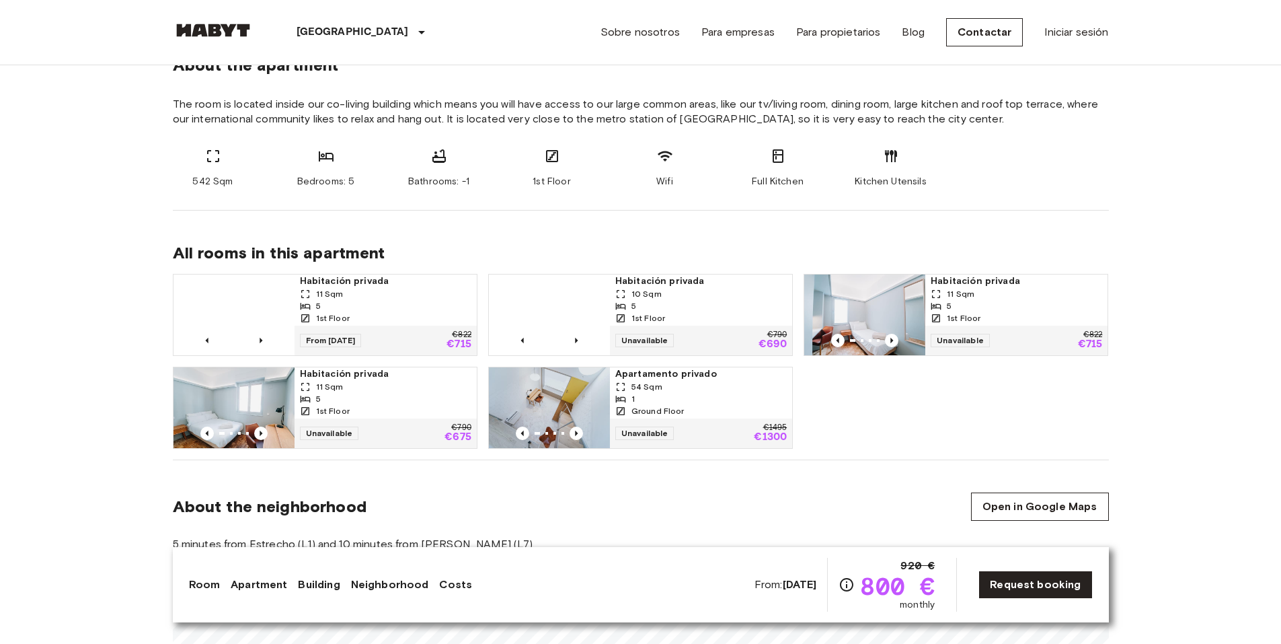
scroll to position [605, 0]
